Goal: Transaction & Acquisition: Obtain resource

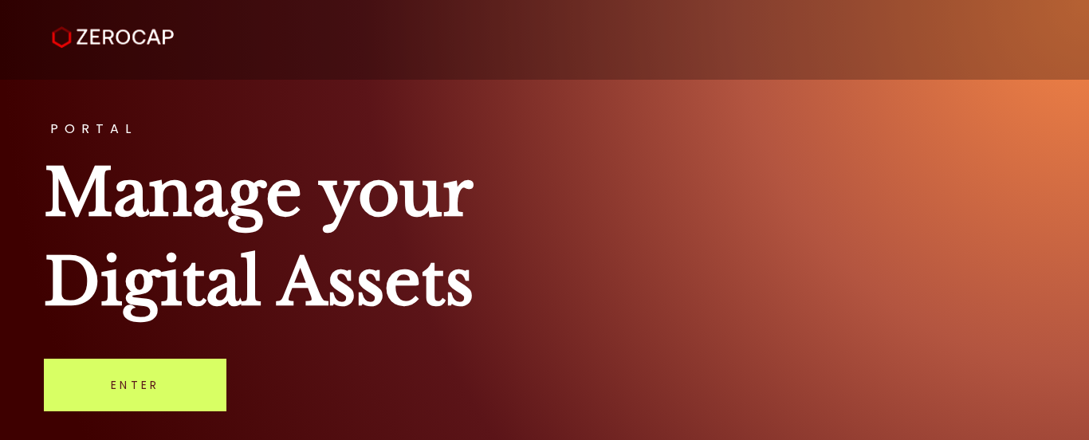
click at [192, 386] on link "Enter" at bounding box center [135, 385] width 183 height 53
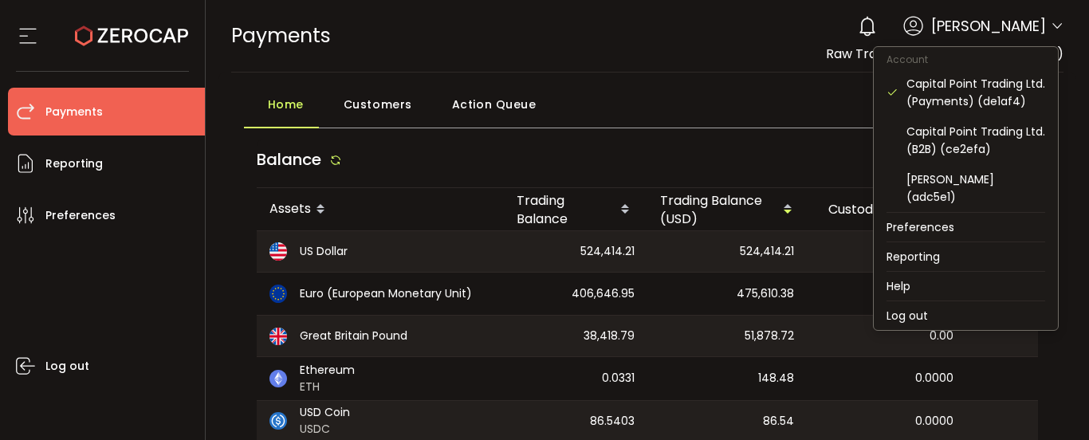
click at [1041, 49] on ul "Account Capital Point Trading Ltd. (Payments) (de1af4) Capital Point Trading Lt…" at bounding box center [966, 188] width 186 height 285
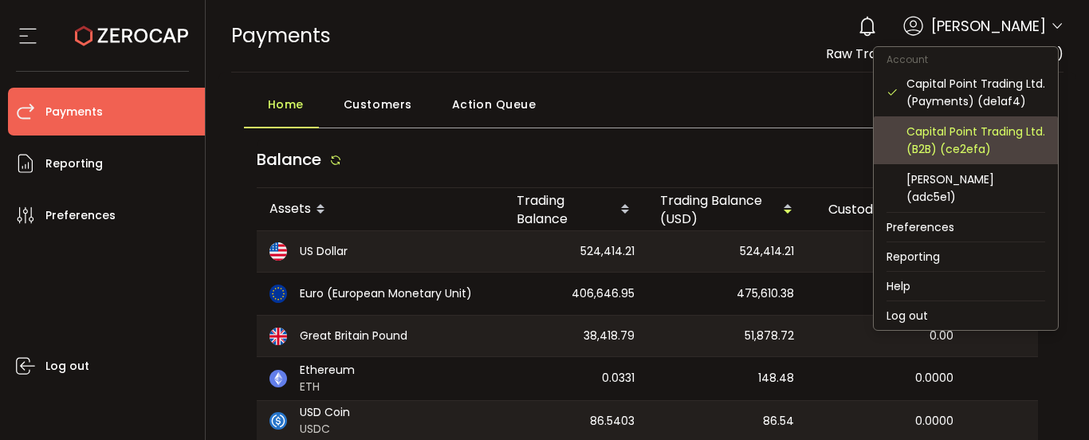
click at [987, 151] on div "Capital Point Trading Ltd. (B2B) (ce2efa)" at bounding box center [976, 140] width 139 height 35
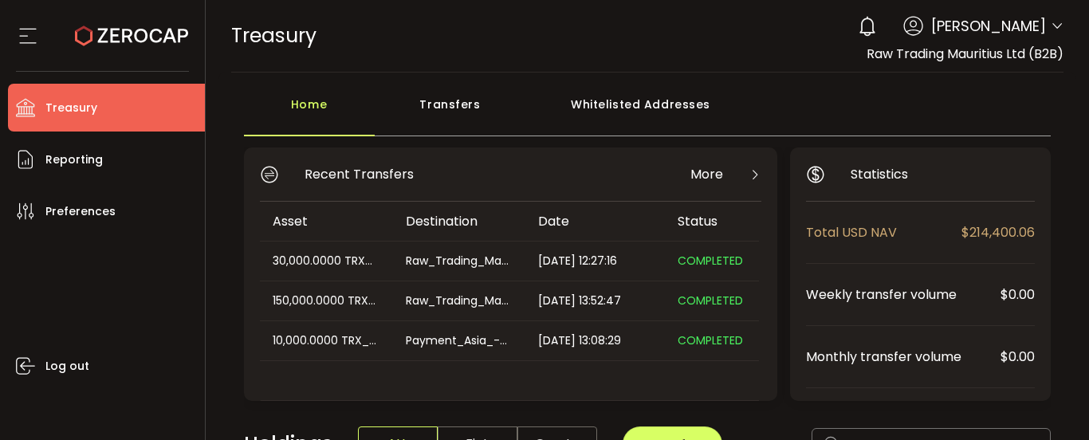
click at [477, 107] on div "Transfers" at bounding box center [450, 112] width 151 height 48
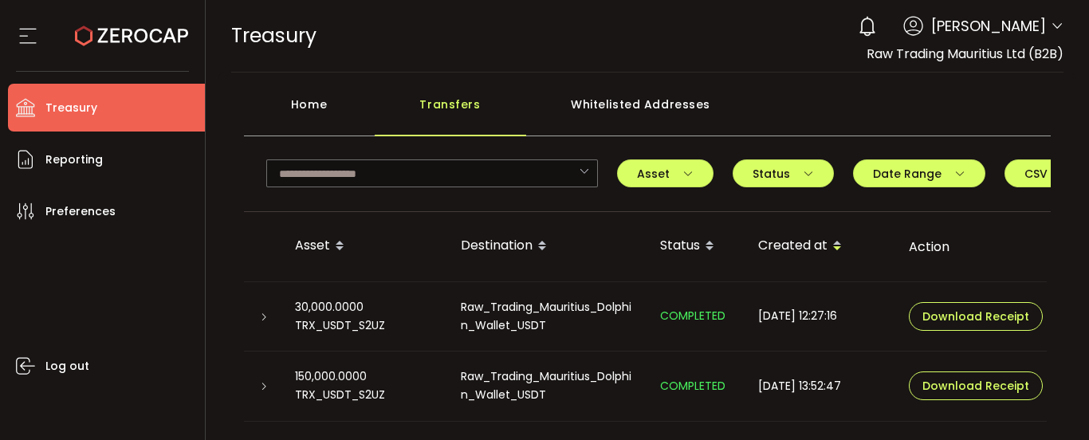
click at [761, 92] on div "Home Transfers Whitelisted Addresses" at bounding box center [648, 112] width 808 height 48
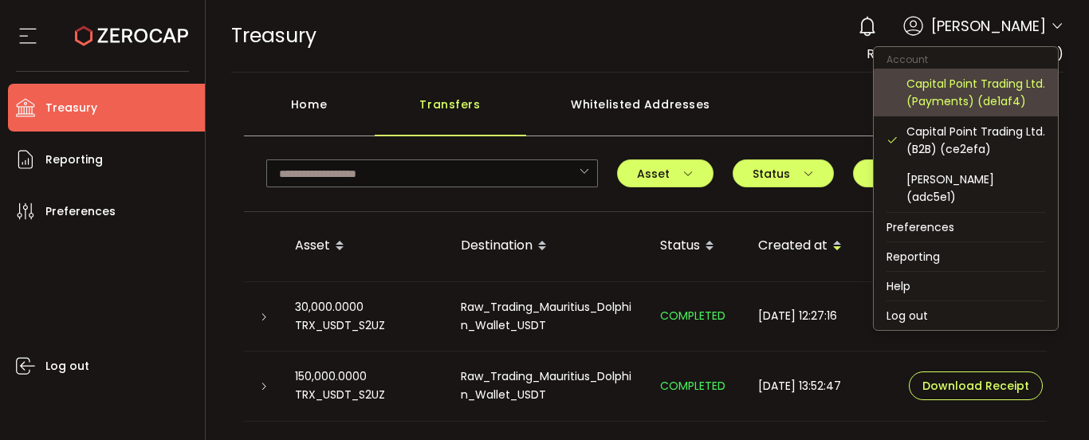
click at [982, 97] on div "Capital Point Trading Ltd. (Payments) (de1af4)" at bounding box center [976, 92] width 139 height 35
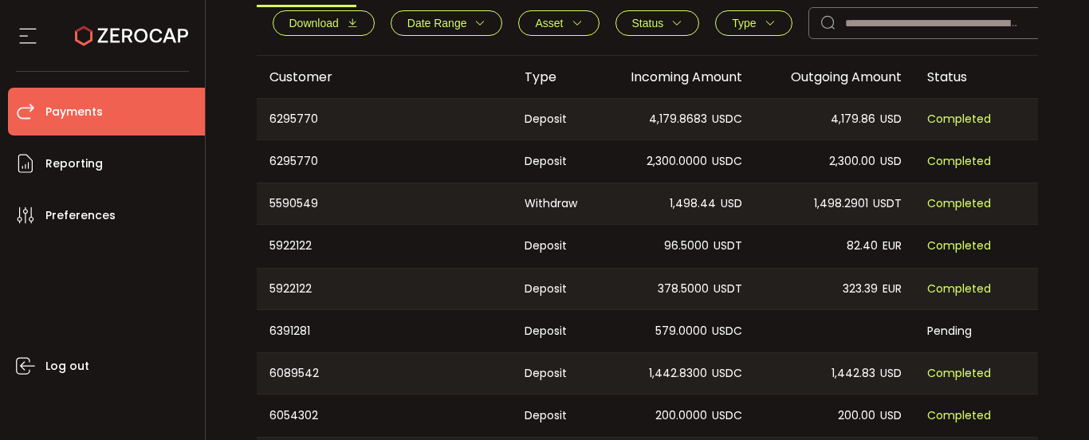
scroll to position [558, 0]
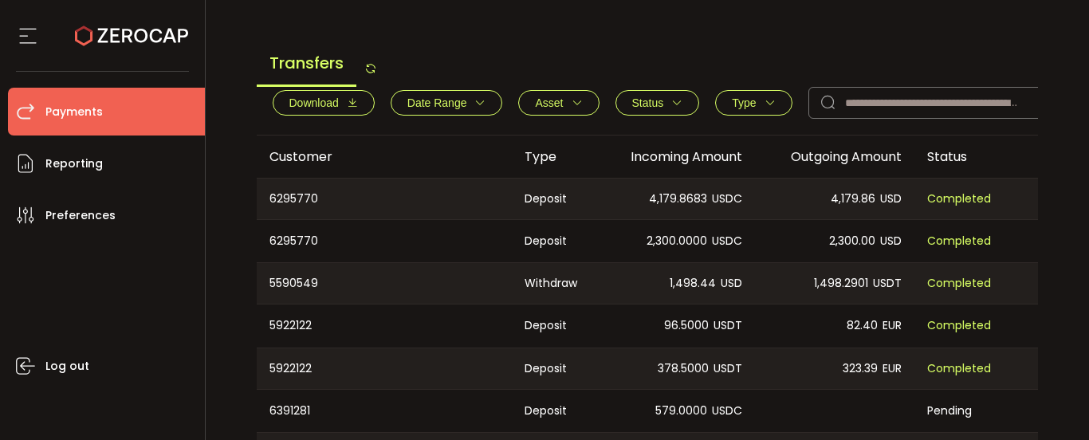
click at [345, 106] on span "Download" at bounding box center [323, 102] width 69 height 13
